Goal: Transaction & Acquisition: Obtain resource

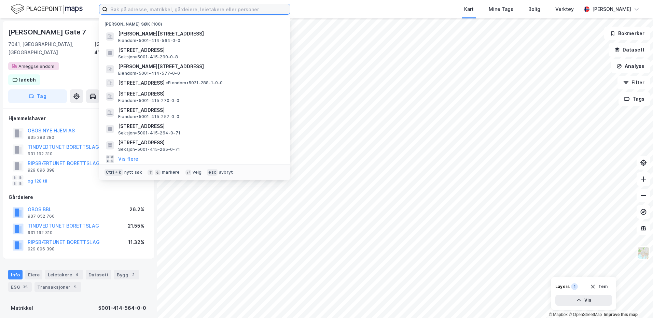
click at [206, 13] on input at bounding box center [199, 9] width 182 height 10
click at [215, 6] on input at bounding box center [199, 9] width 182 height 10
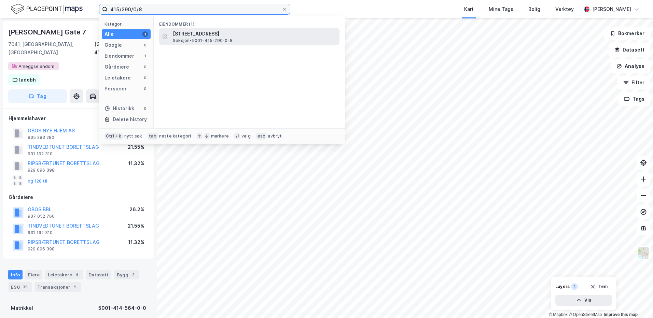
type input "415/290/0/8"
click at [192, 37] on span "[STREET_ADDRESS]" at bounding box center [255, 34] width 164 height 8
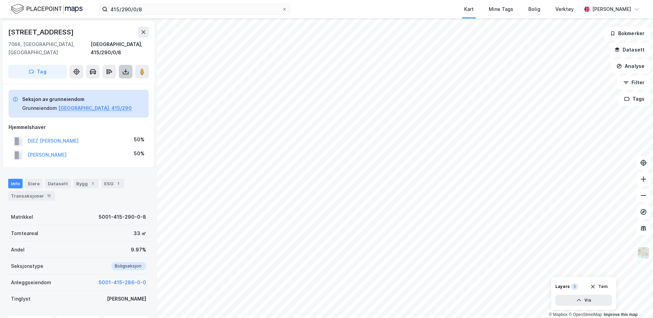
click at [124, 68] on icon at bounding box center [125, 71] width 7 height 7
click at [122, 81] on div "Last ned grunnbok" at bounding box center [96, 85] width 73 height 11
